Goal: Task Accomplishment & Management: Use online tool/utility

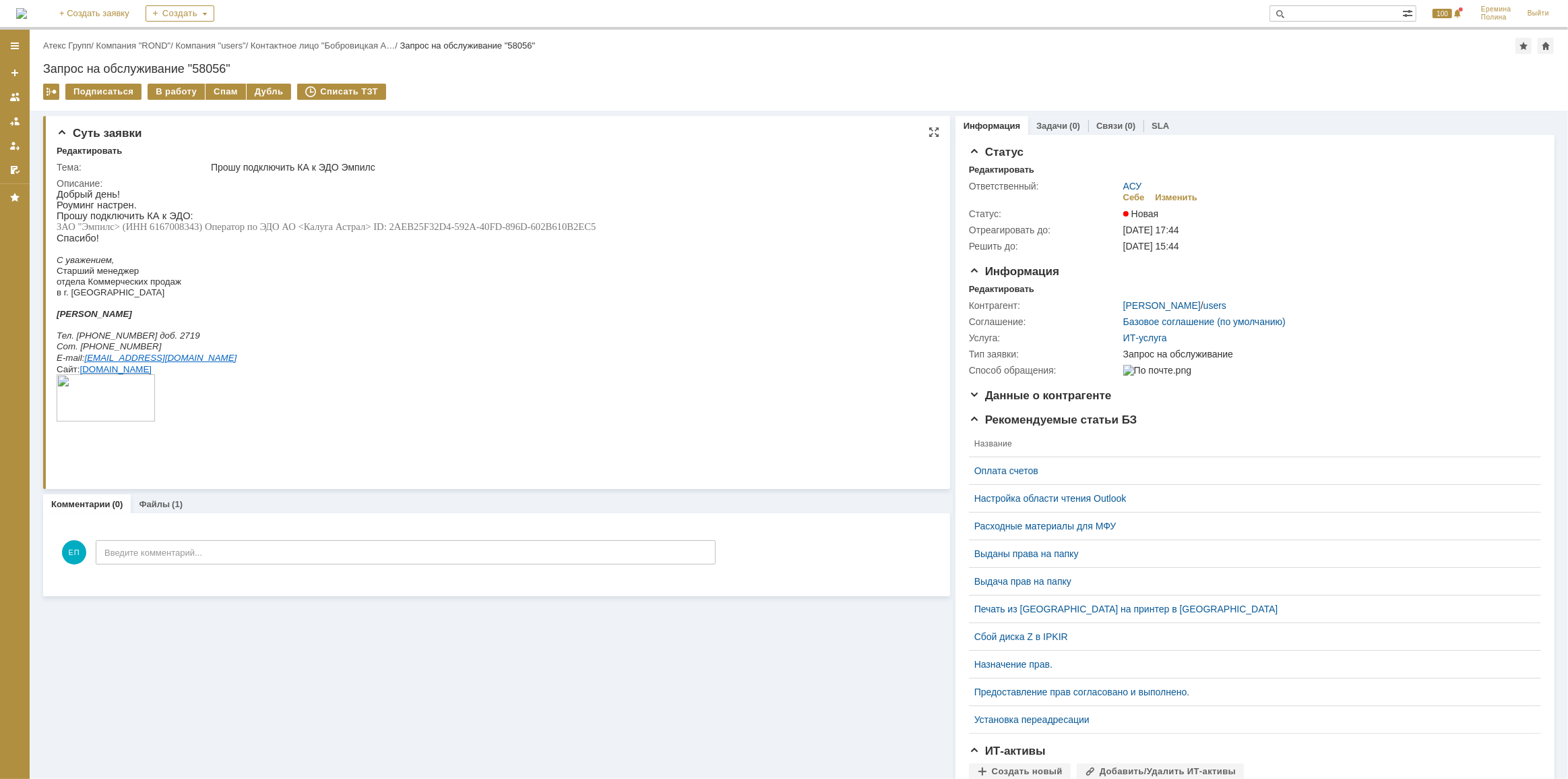
click at [177, 225] on span "ЗАО "Эмпилс> (ИНН 6167008343) Оператор по ЭДО АО <Калуга Астрал> ID: 2AEB25F32D…" at bounding box center [326, 226] width 539 height 11
copy span "6167008343"
drag, startPoint x: 296, startPoint y: 656, endPoint x: 304, endPoint y: 665, distance: 12.0
click at [296, 656] on div "Суть заявки Редактировать Тема: Прошу подключить КА к ЭДО Эмпилс Описание: Комм…" at bounding box center [497, 494] width 907 height 765
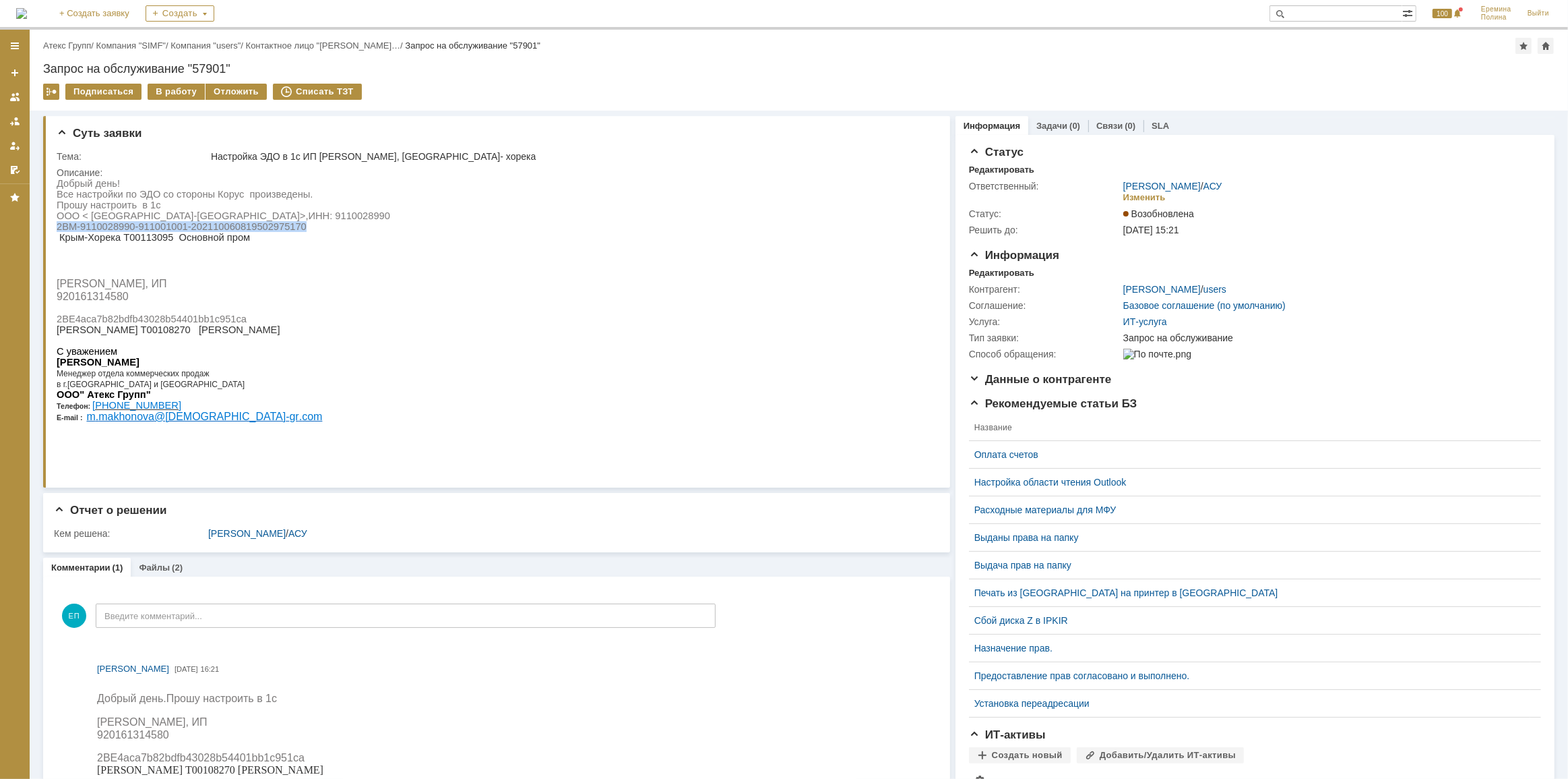
drag, startPoint x: 310, startPoint y: 229, endPoint x: 56, endPoint y: 230, distance: 254.0
click at [56, 230] on p "2BM-9110028990-911001001-202110060819502975170 Крым-Хорека Т00113095 Основной п…" at bounding box center [223, 231] width 334 height 22
copy span "2BM-9110028990-911001001-202110060819502975170"
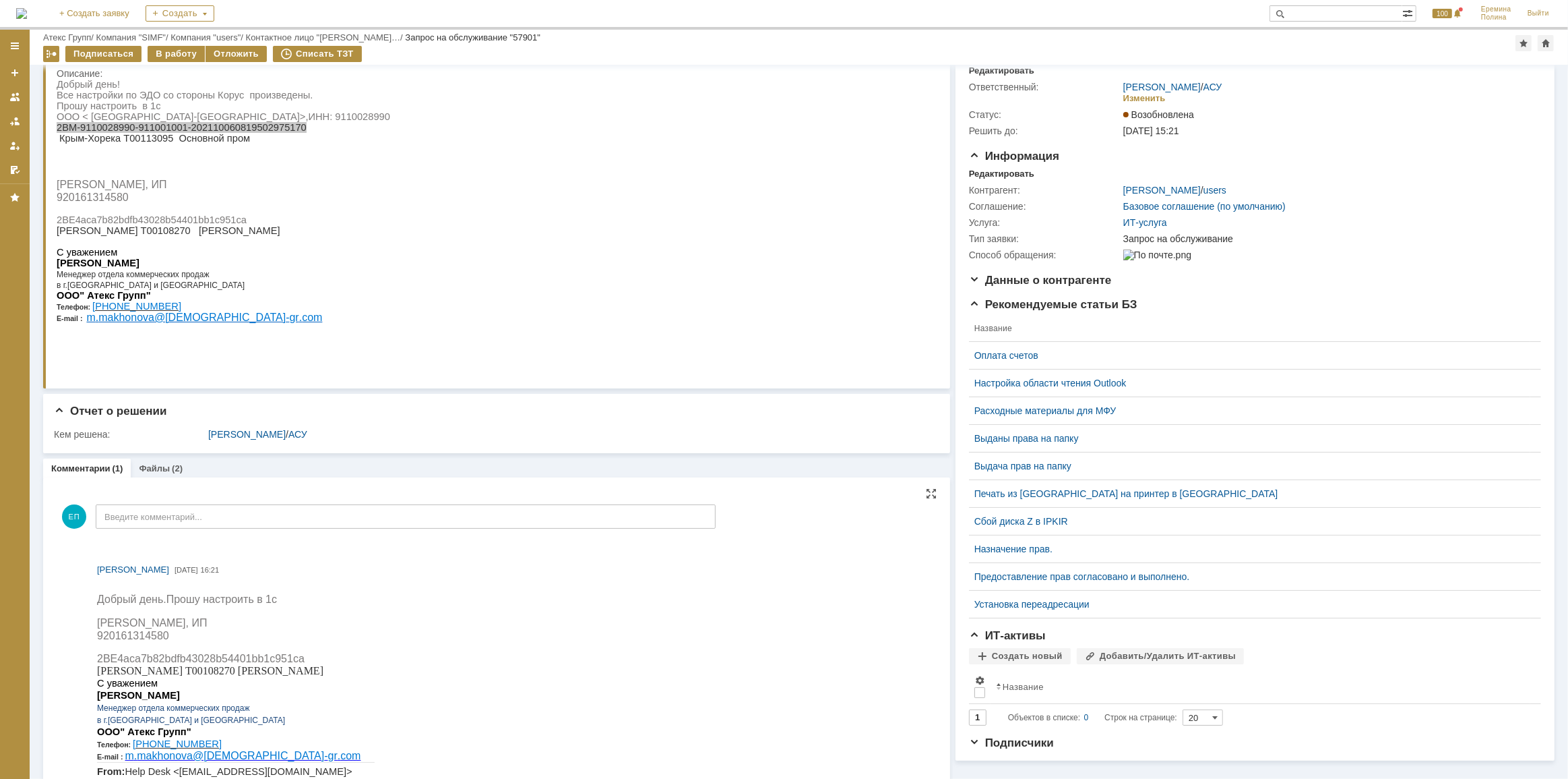
scroll to position [122, 0]
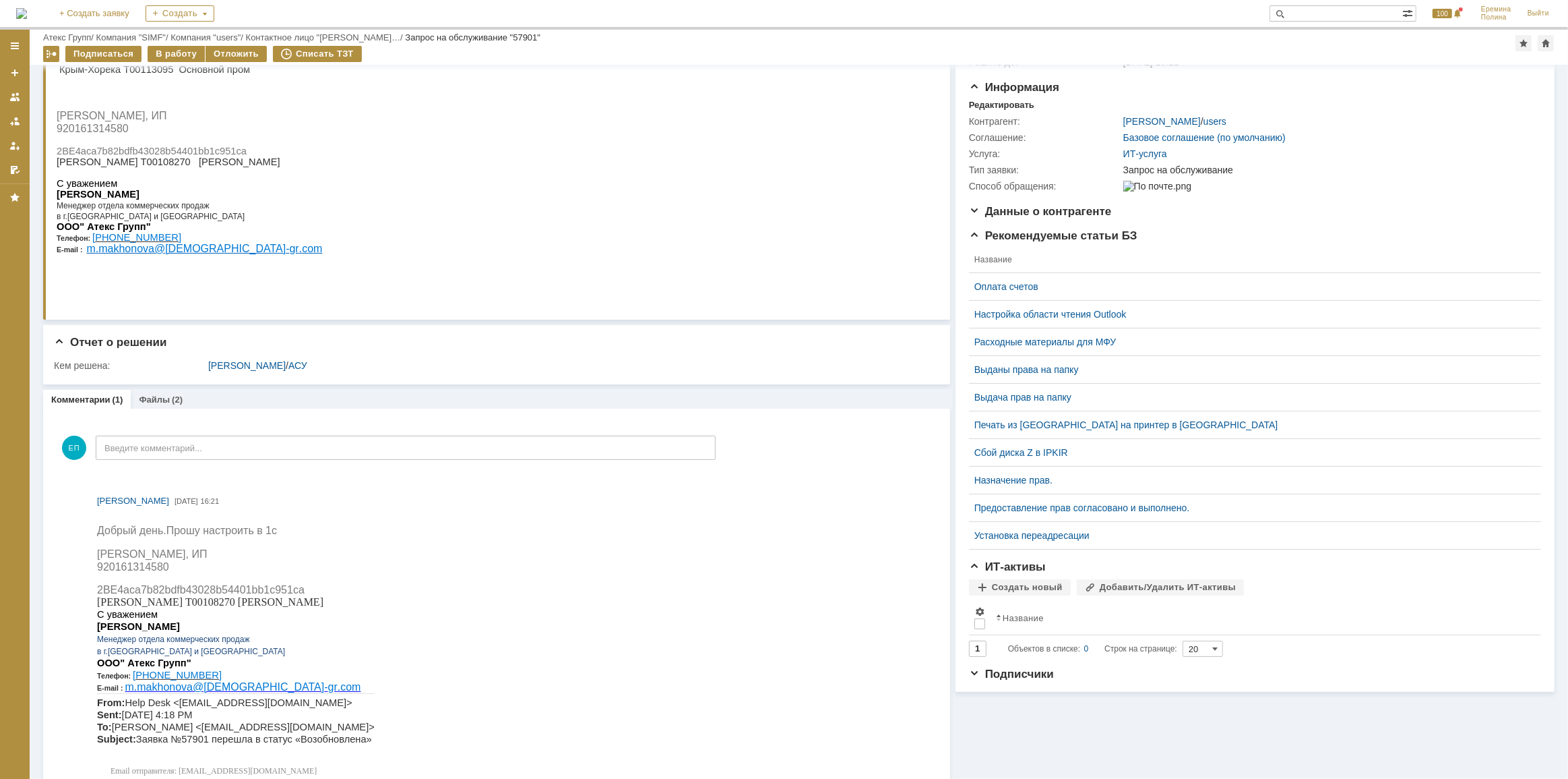
click at [90, 125] on span "Грищенко Игорь Олегович, ИП 920161314580" at bounding box center [111, 122] width 110 height 24
click at [93, 133] on span "Грищенко Игорь Олегович, ИП 920161314580" at bounding box center [111, 122] width 110 height 24
copy span "920161314580"
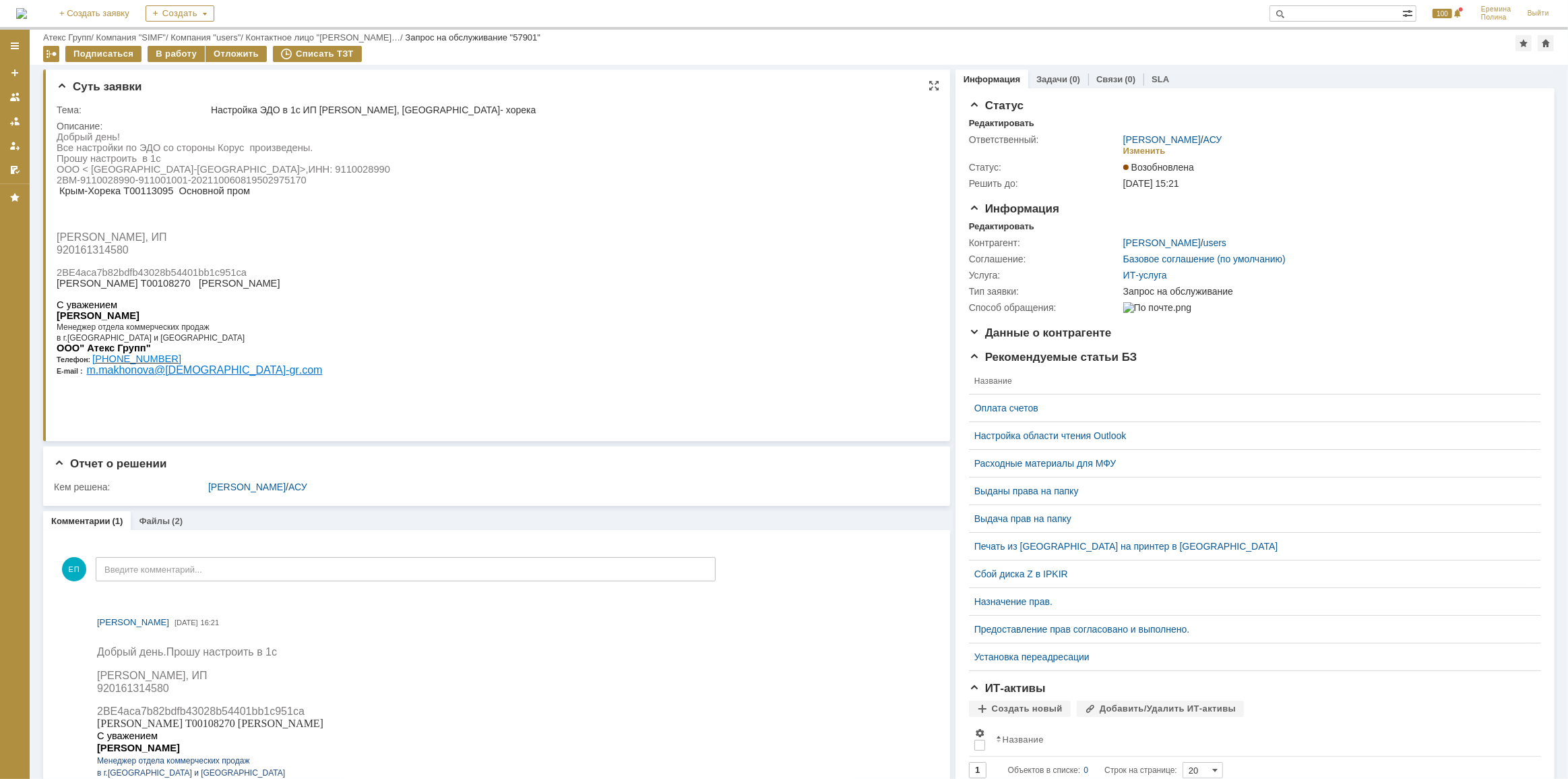
scroll to position [0, 0]
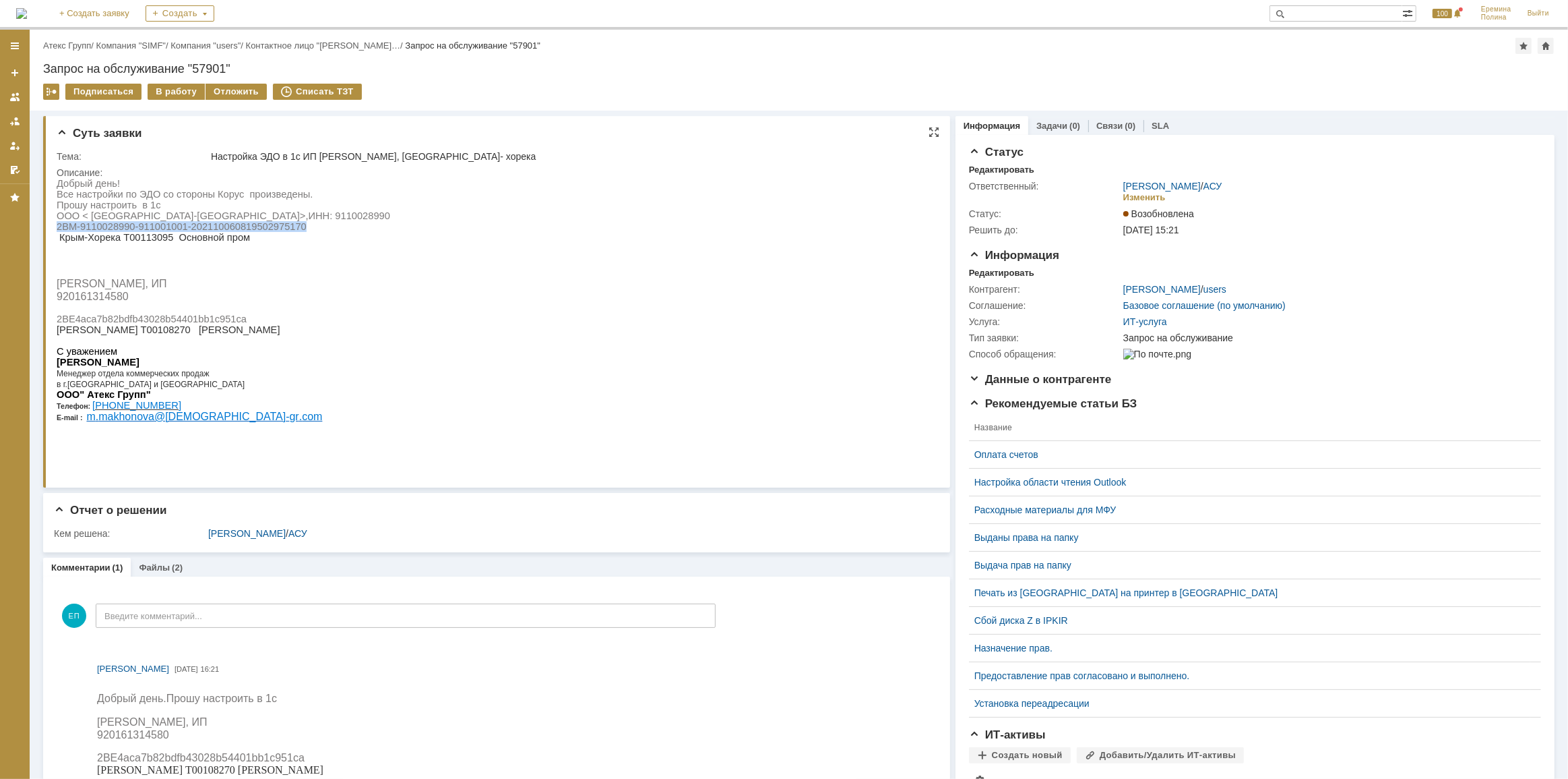
drag, startPoint x: 311, startPoint y: 231, endPoint x: 57, endPoint y: 229, distance: 254.0
click at [57, 229] on p "2BM-9110028990-911001001-202110060819502975170 Крым-Хорека Т00113095 Основной п…" at bounding box center [223, 231] width 334 height 22
copy span "2BM-9110028990-911001001-202110060819502975170"
click at [308, 217] on span "ИНН: 9110028990" at bounding box center [348, 215] width 81 height 11
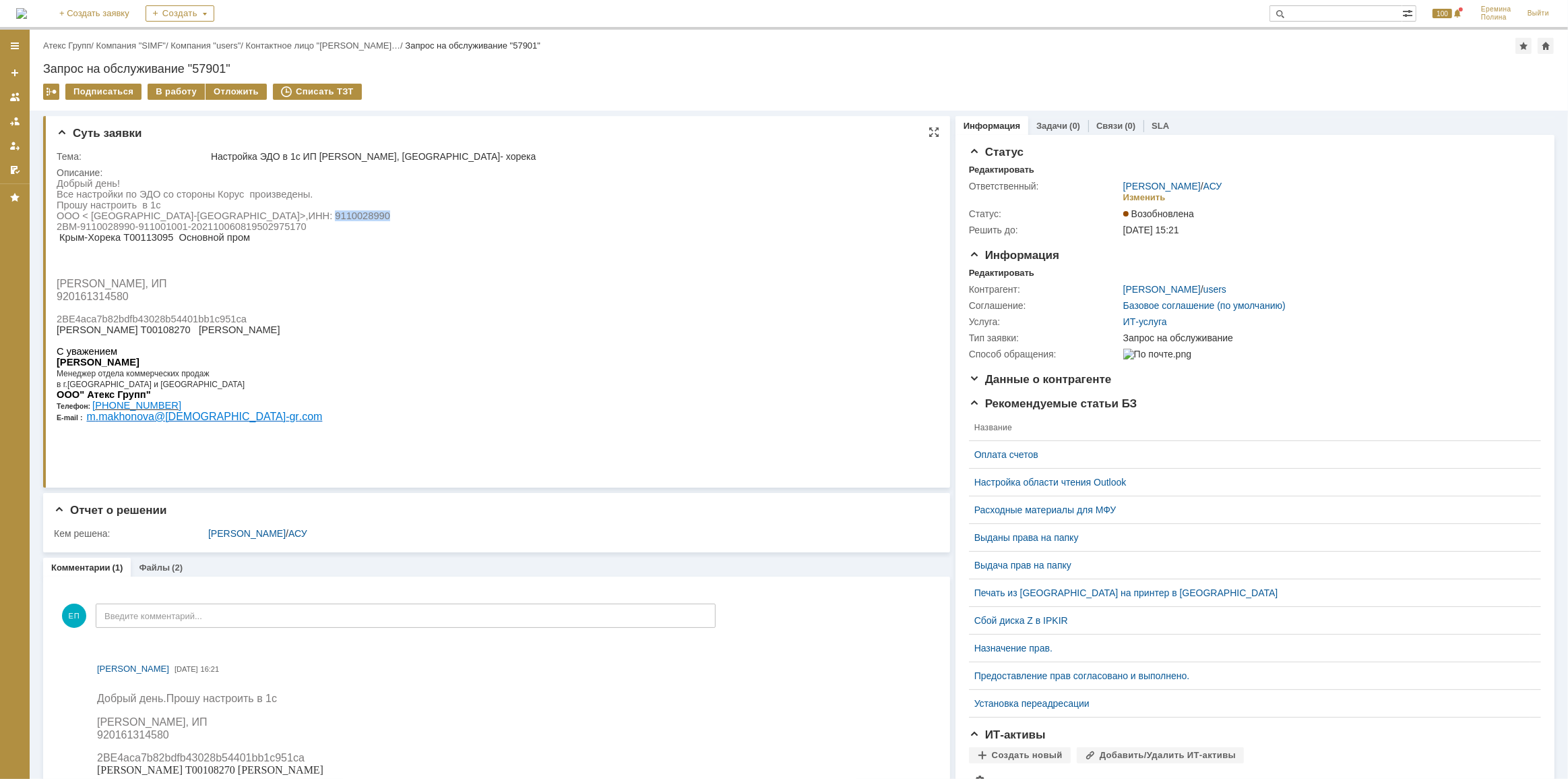
copy span "9110028990"
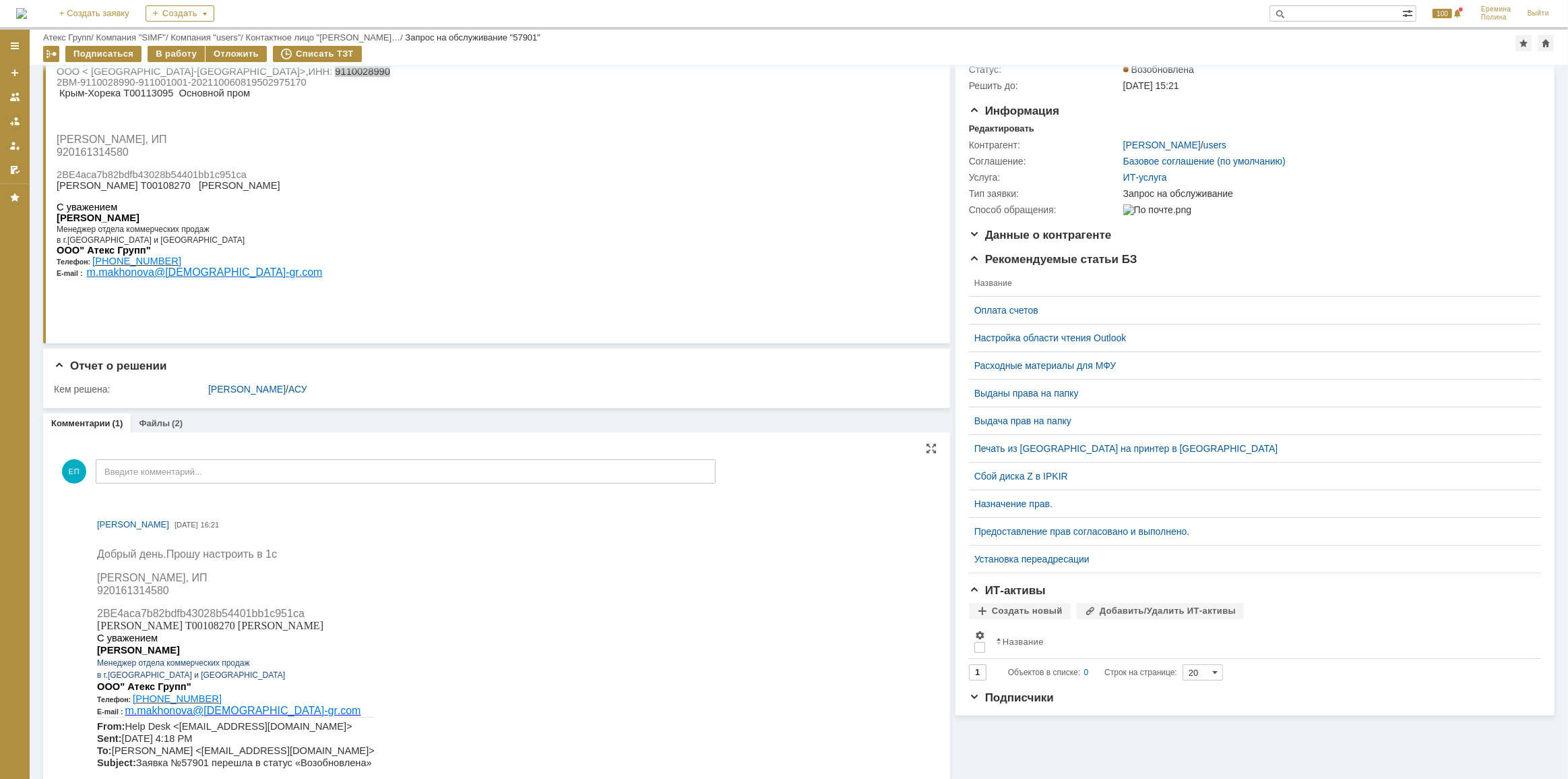
scroll to position [122, 0]
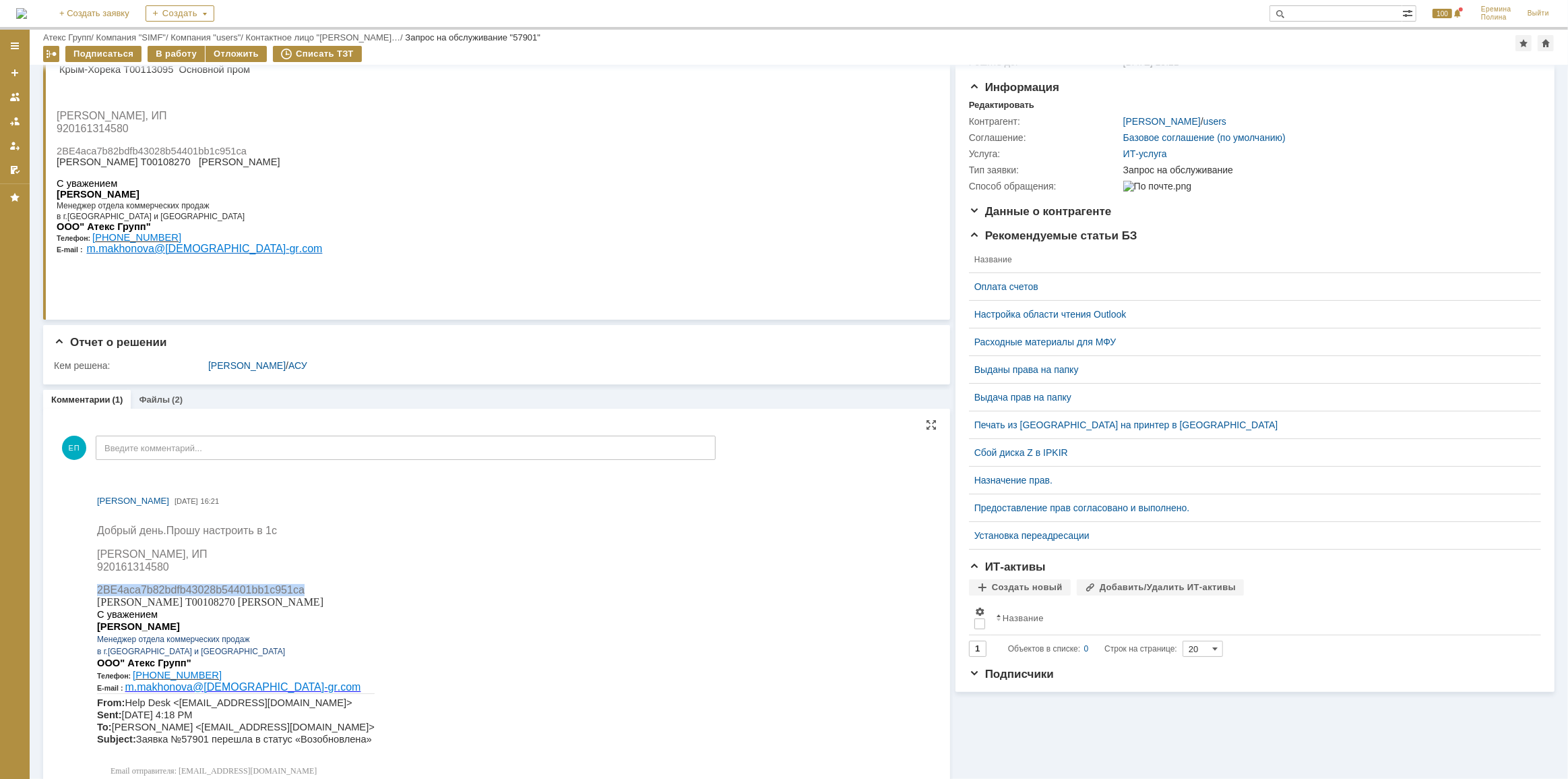
drag, startPoint x: 276, startPoint y: 588, endPoint x: 97, endPoint y: 589, distance: 179.0
click at [97, 589] on p "2BE4aca7b82bdfb43028b54401bb1c951ca" at bounding box center [235, 589] width 278 height 12
copy span "2BE4aca7b82bdfb43028b54401bb1c951ca"
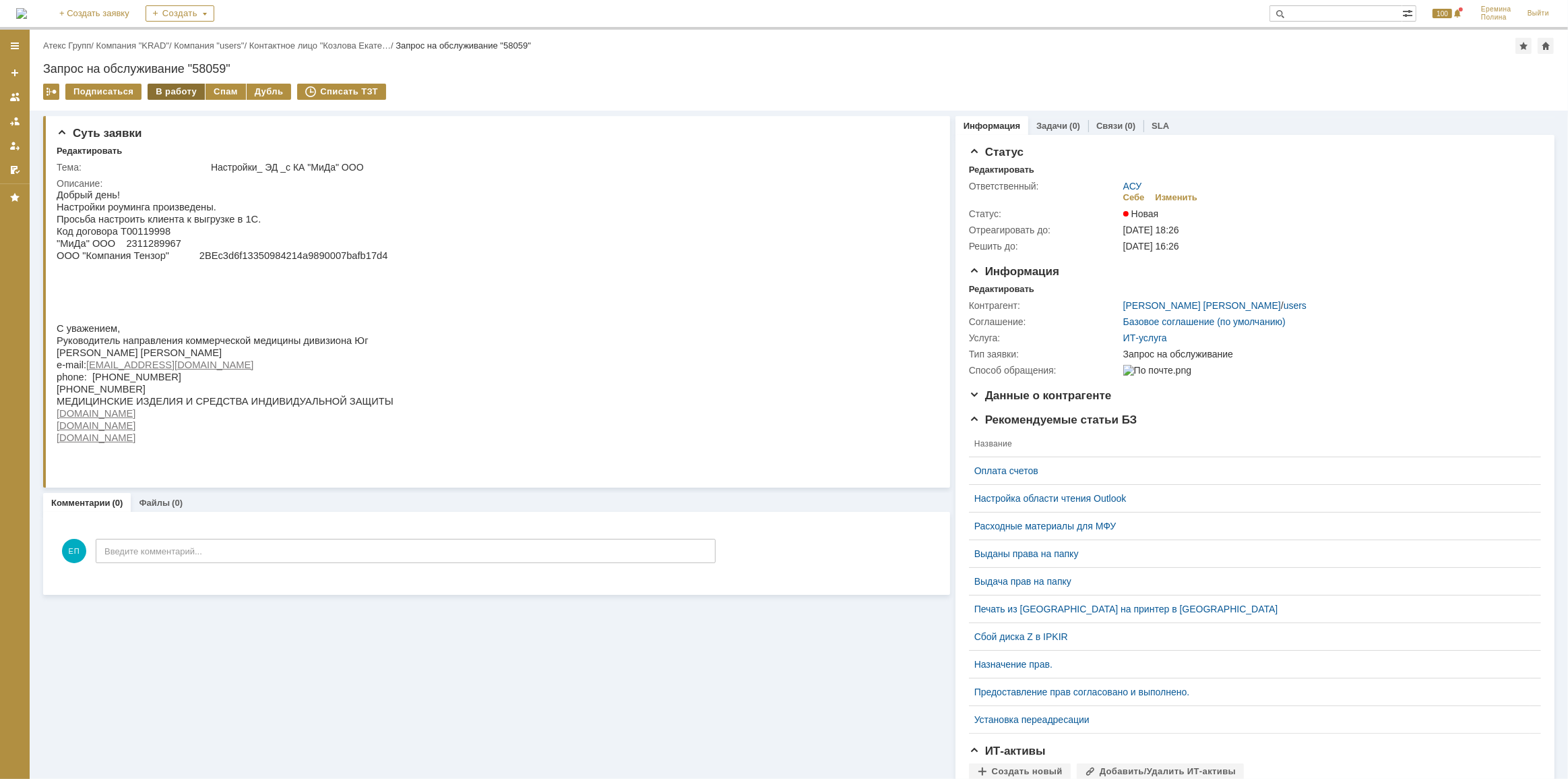
click at [166, 88] on div "В работу" at bounding box center [177, 92] width 57 height 16
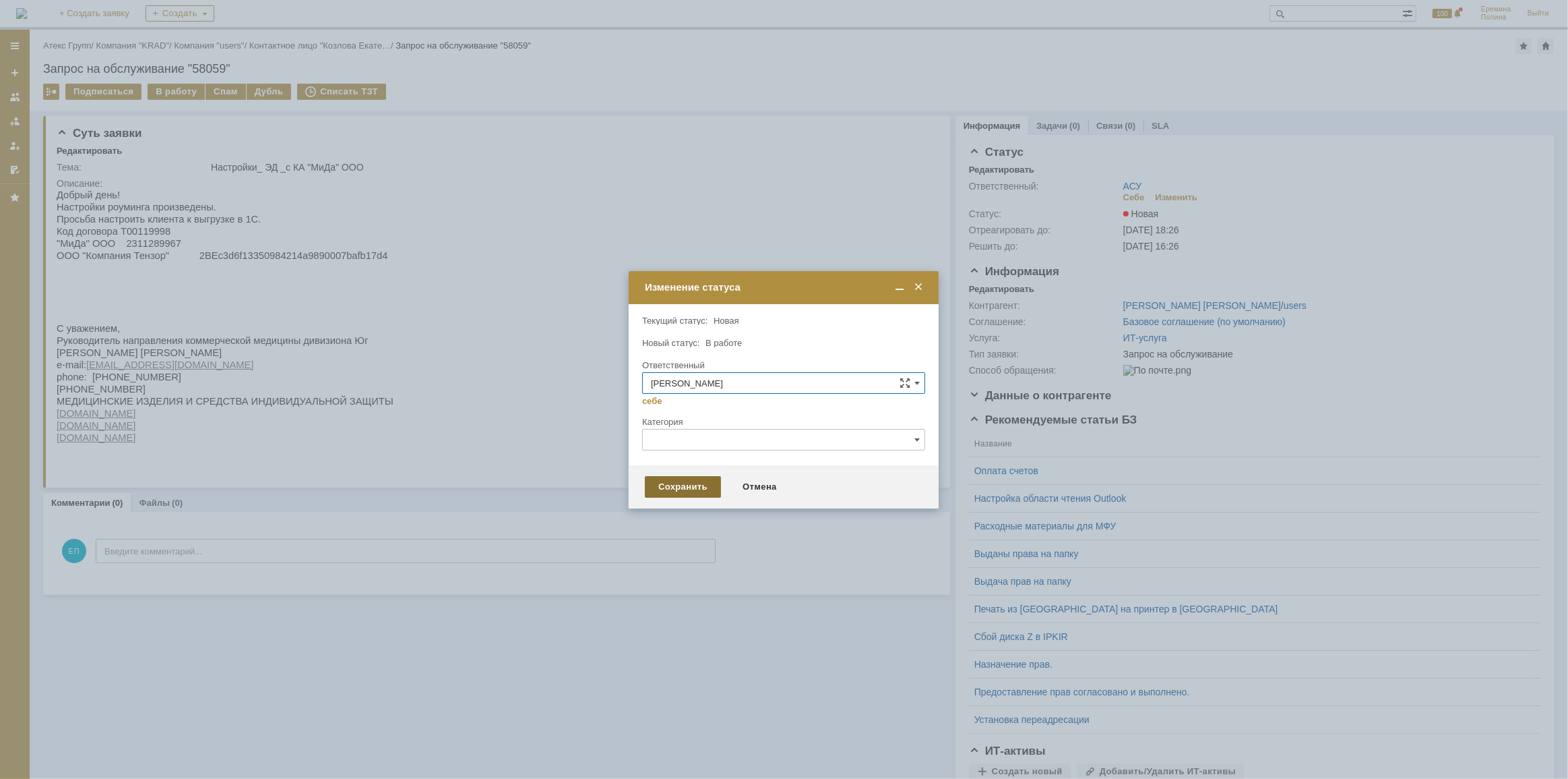
click at [685, 487] on div "Сохранить" at bounding box center [683, 487] width 76 height 22
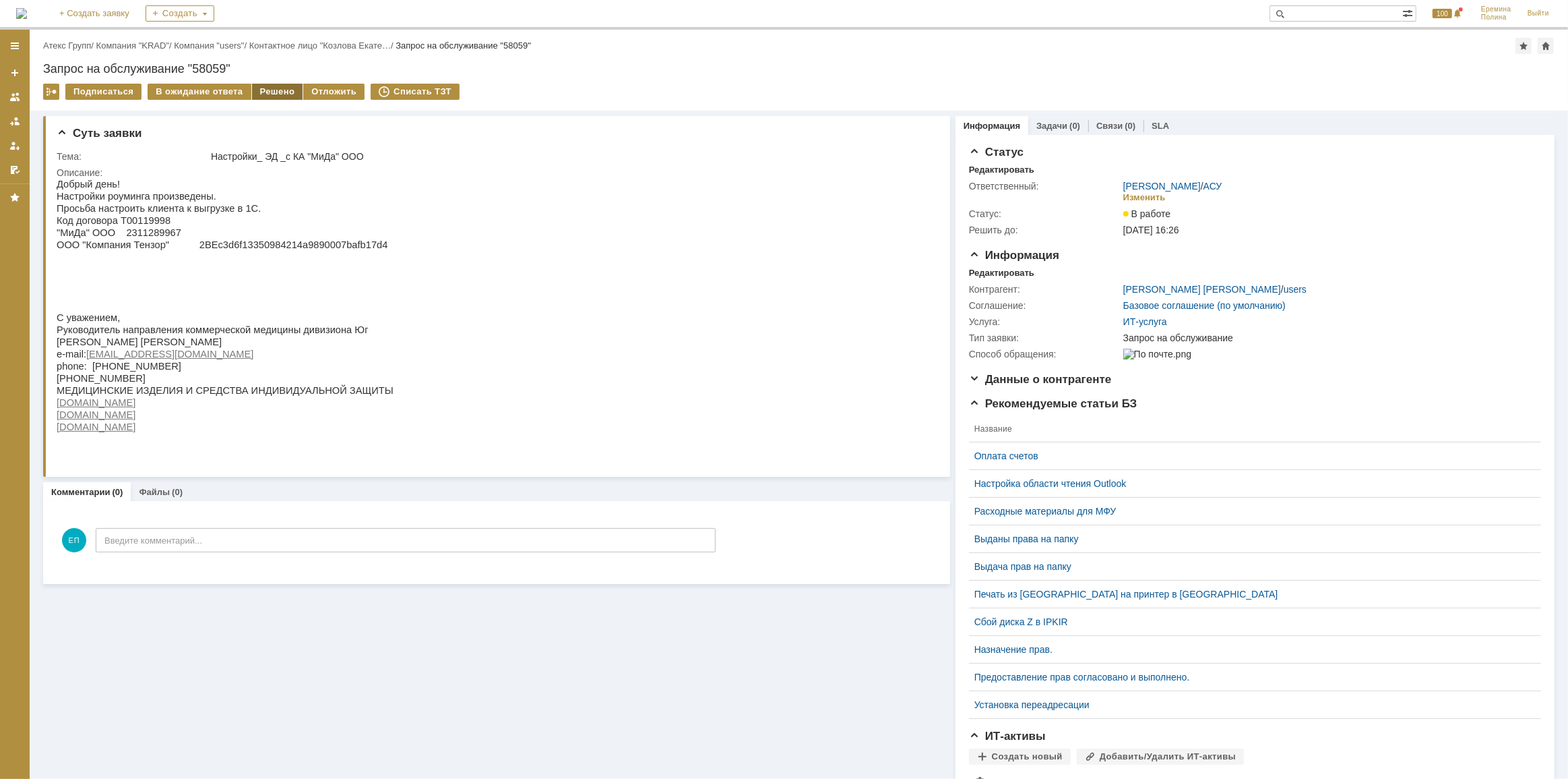
click at [260, 93] on div "Решено" at bounding box center [277, 92] width 51 height 16
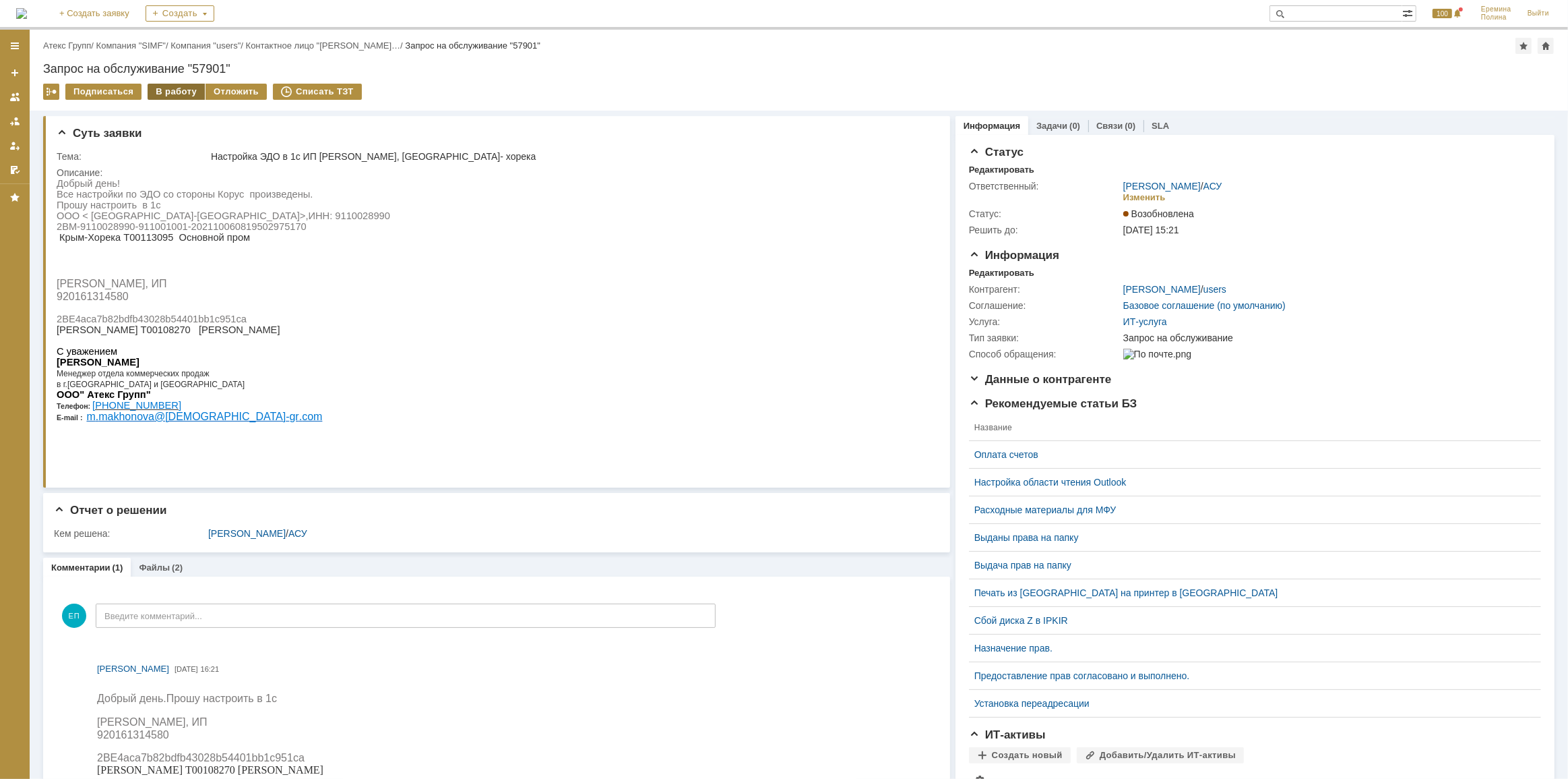
click at [174, 95] on div "В работу" at bounding box center [177, 92] width 57 height 16
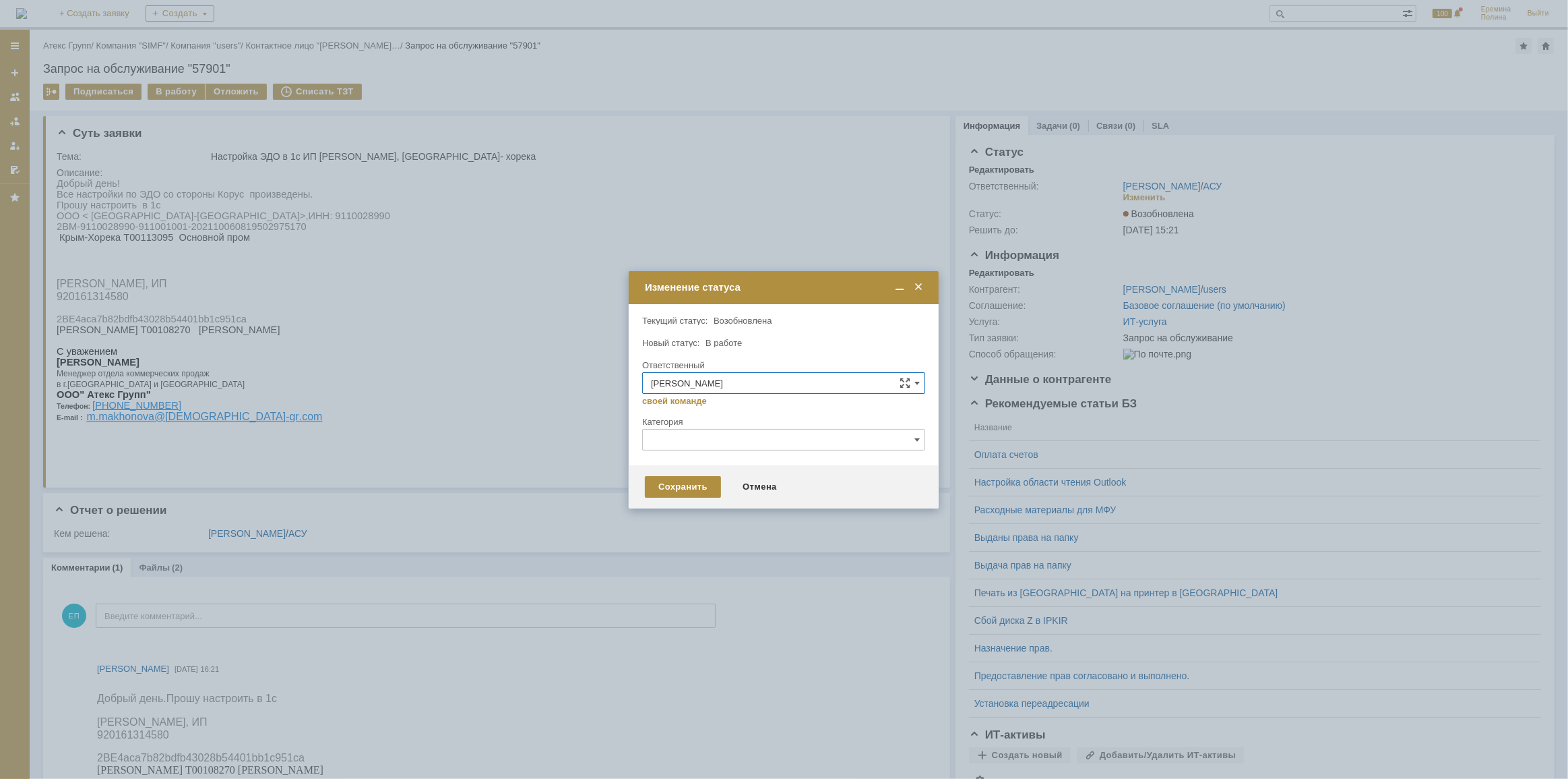
drag, startPoint x: 513, startPoint y: 455, endPoint x: 539, endPoint y: 458, distance: 26.2
click at [527, 465] on div at bounding box center [784, 390] width 1568 height 779
click at [662, 480] on div "Сохранить" at bounding box center [683, 487] width 76 height 22
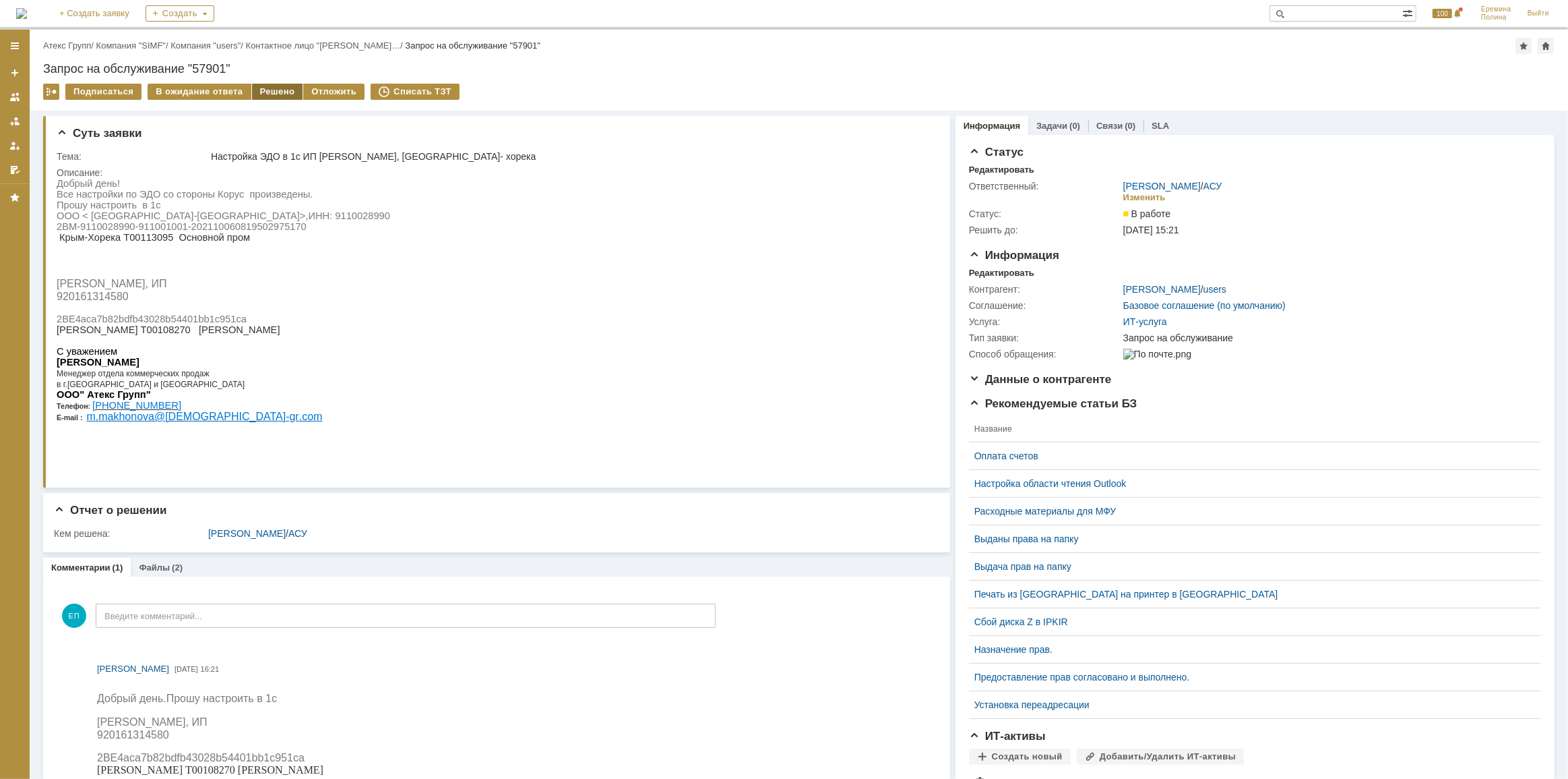
click at [263, 92] on div "Решено" at bounding box center [277, 92] width 51 height 16
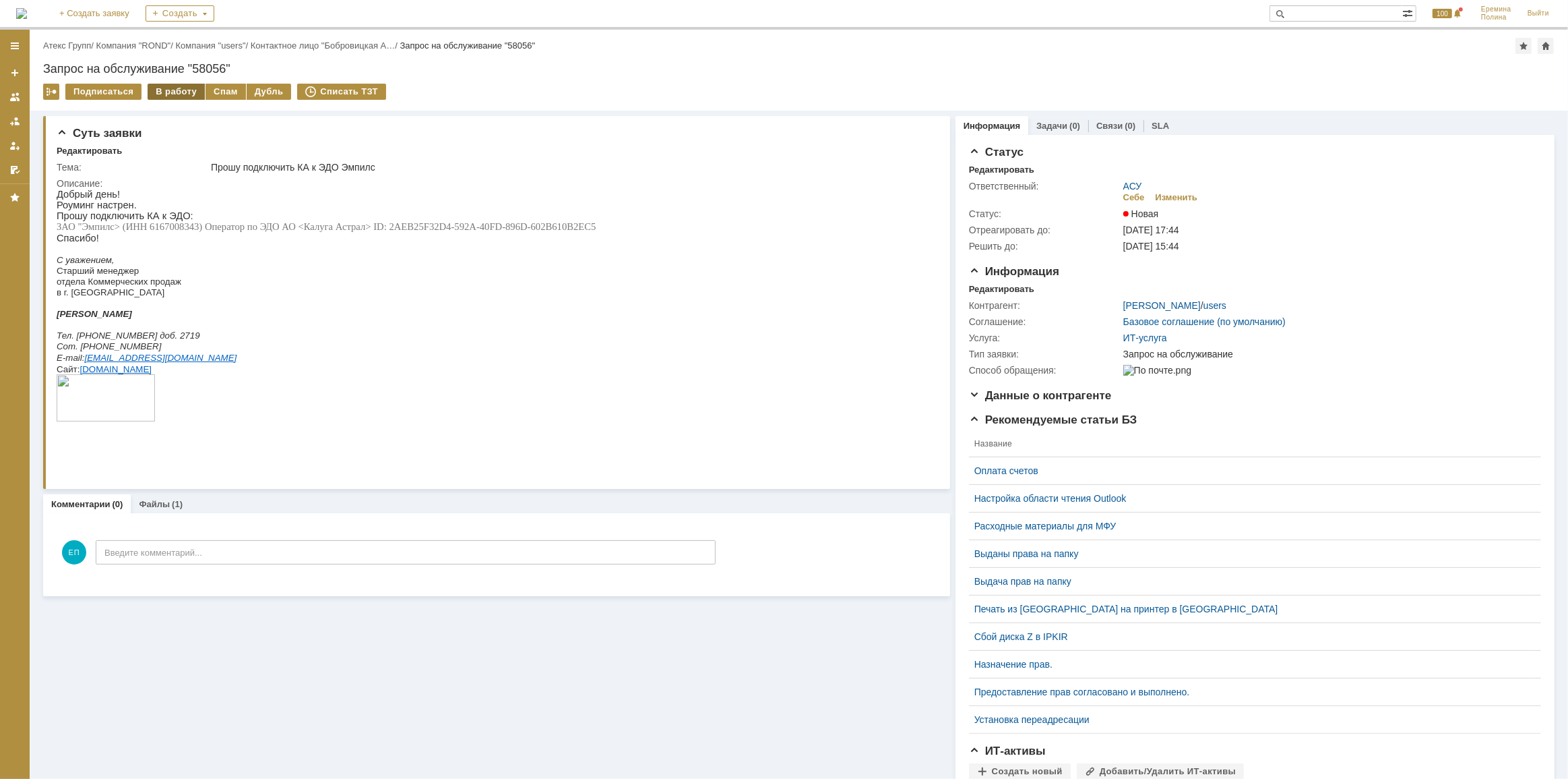
click at [168, 90] on div "В работу" at bounding box center [177, 92] width 57 height 16
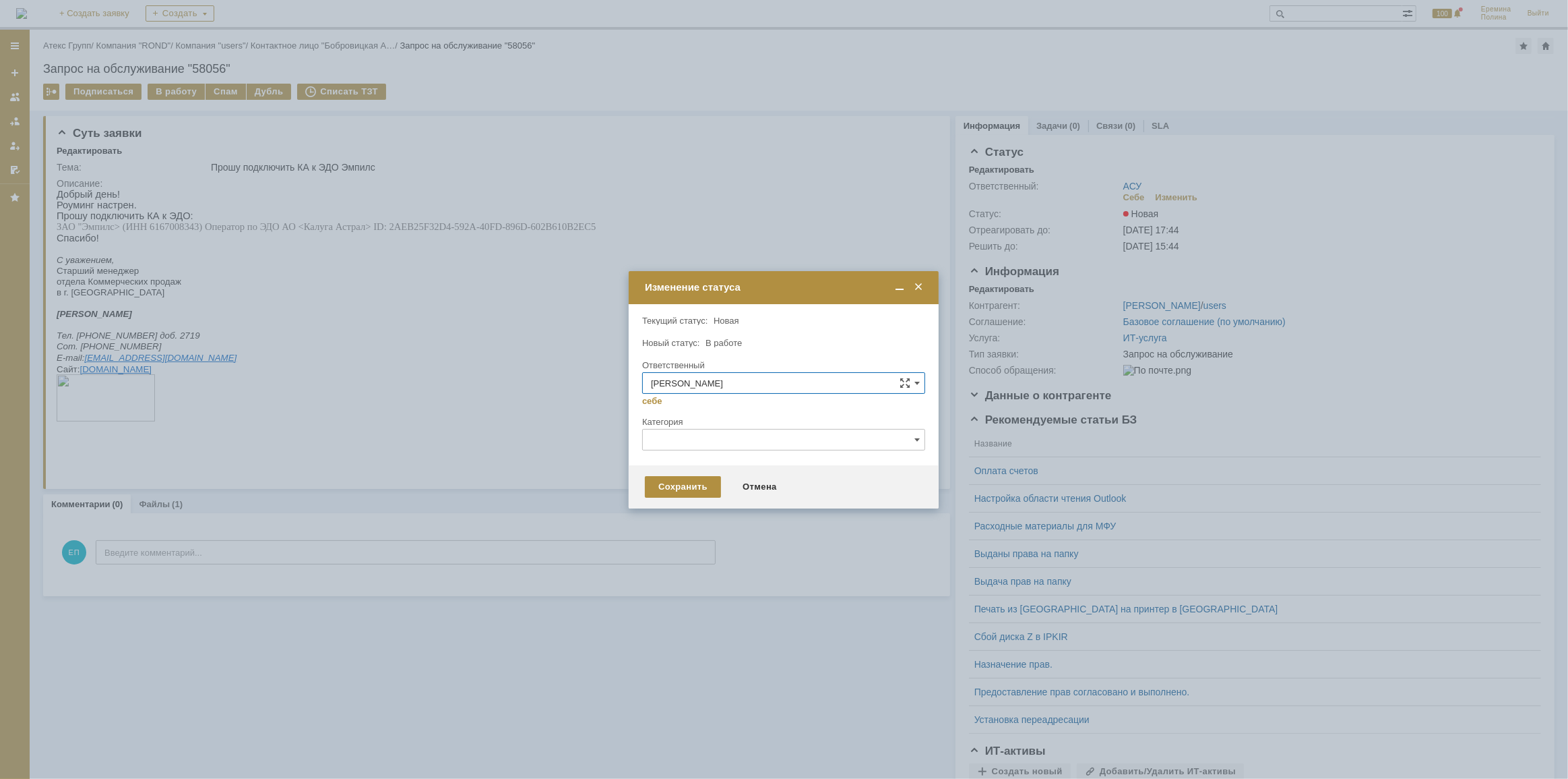
click at [659, 468] on div "Сохранить Отмена" at bounding box center [783, 487] width 310 height 43
click at [671, 480] on div "Сохранить" at bounding box center [683, 487] width 76 height 22
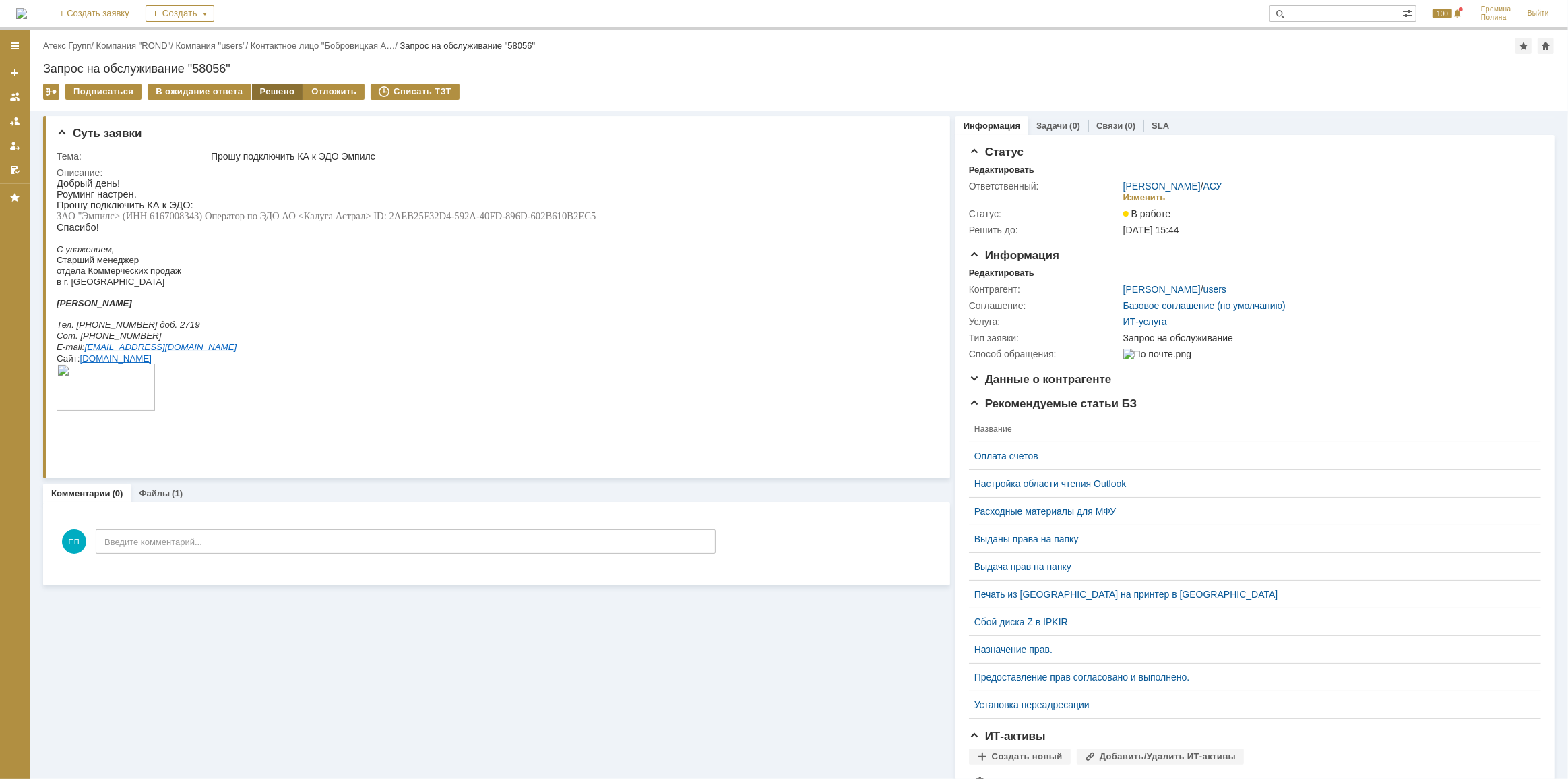
click at [277, 90] on div "Решено" at bounding box center [277, 92] width 51 height 16
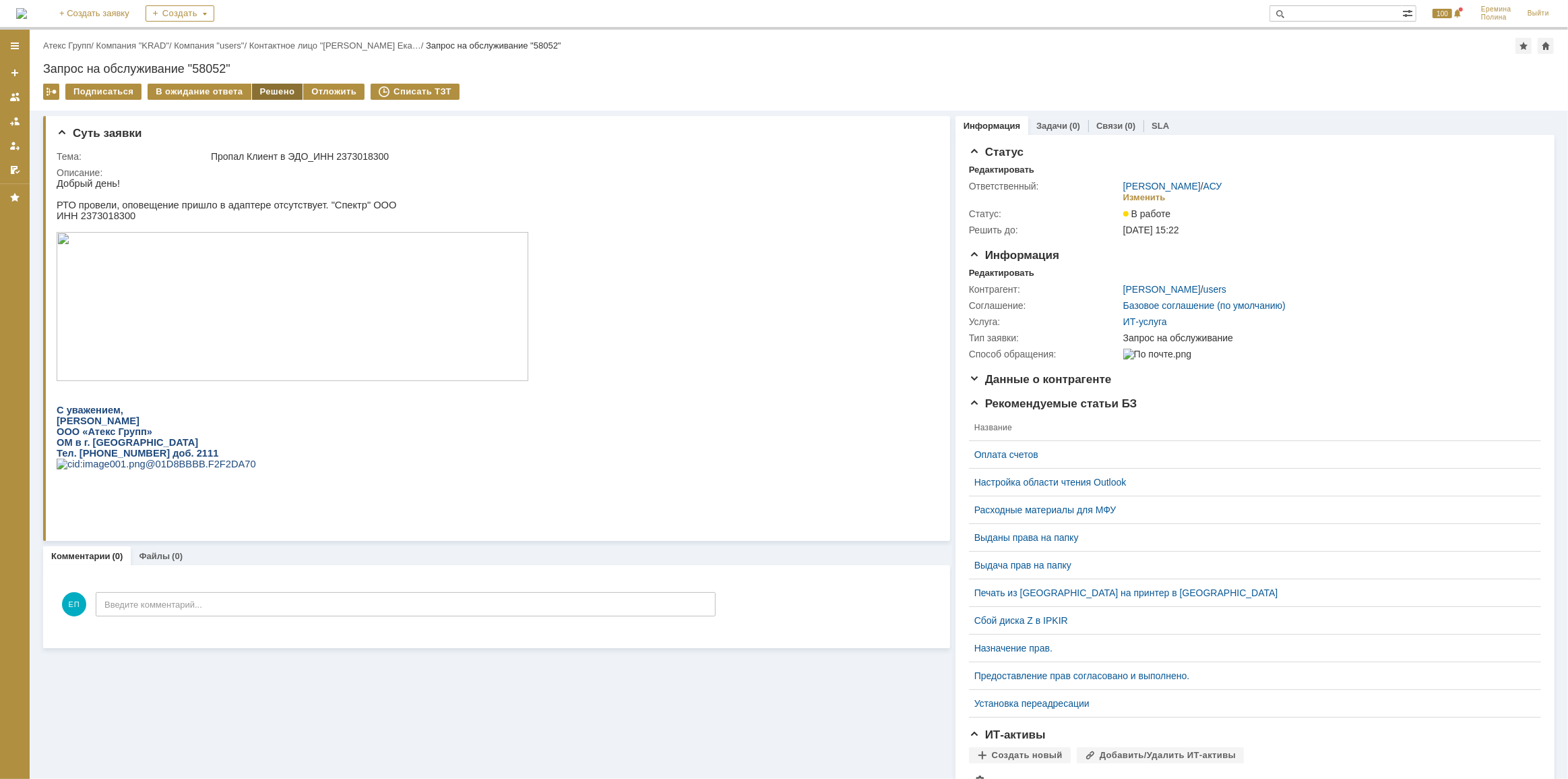
click at [262, 91] on div "Решено" at bounding box center [277, 92] width 51 height 16
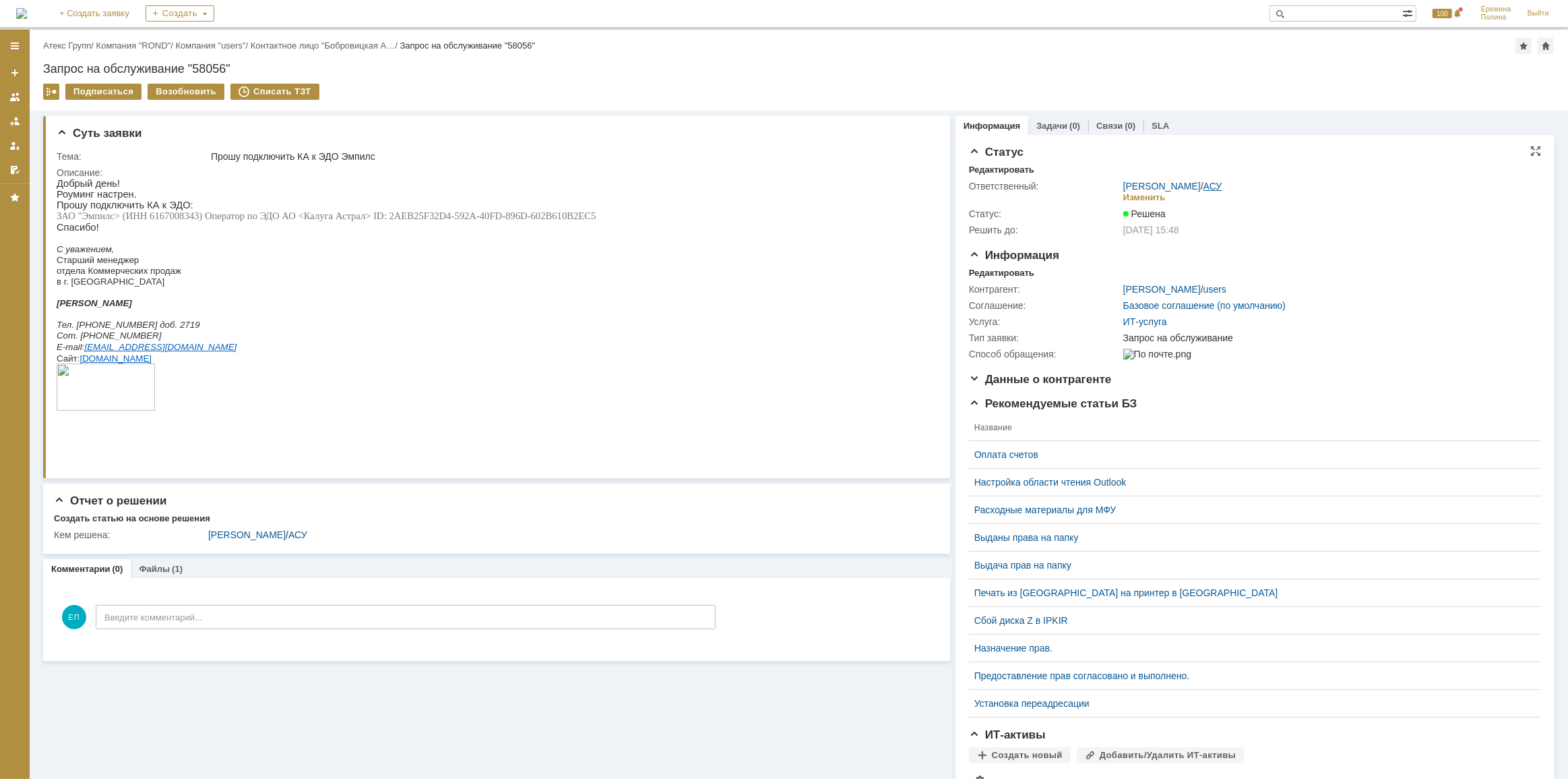
click at [1203, 191] on link "АСУ" at bounding box center [1213, 186] width 19 height 11
